Goal: Task Accomplishment & Management: Manage account settings

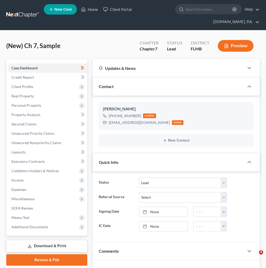
select select "4"
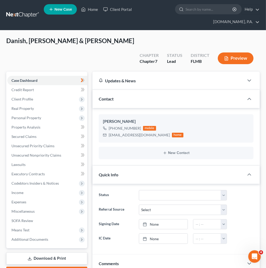
click at [29, 14] on link at bounding box center [22, 14] width 33 height 9
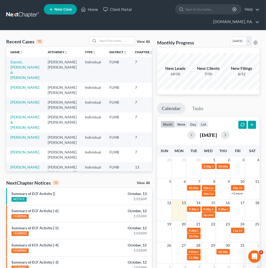
click at [159, 14] on ul "New Case Home Client Portal - No Result - See all results Or Press Enter... Hel…" at bounding box center [152, 15] width 216 height 25
click at [107, 39] on input "search" at bounding box center [116, 41] width 36 height 8
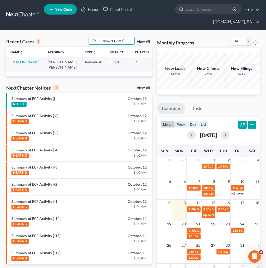
type input "donahue"
click at [21, 62] on link "Donahue, Kasey" at bounding box center [24, 62] width 29 height 4
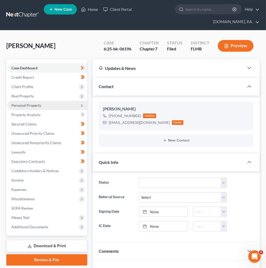
click at [30, 105] on span "Personal Property" at bounding box center [26, 105] width 30 height 4
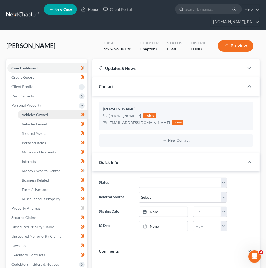
click at [35, 115] on span "Vehicles Owned" at bounding box center [35, 115] width 26 height 4
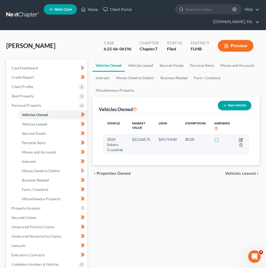
click at [239, 140] on icon "button" at bounding box center [240, 140] width 3 height 3
select select "0"
select select "2"
select select "3"
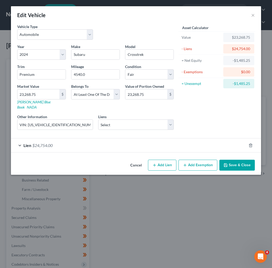
click at [135, 161] on button "Cancel" at bounding box center [136, 166] width 20 height 10
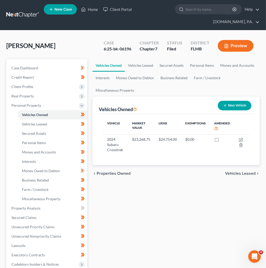
click at [25, 15] on link at bounding box center [22, 14] width 33 height 9
